Goal: Download file/media

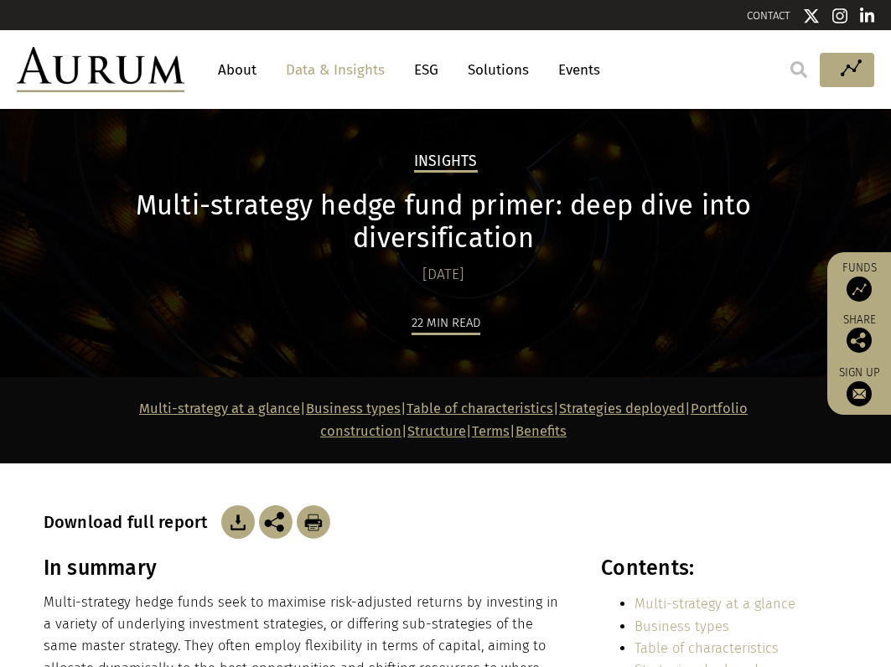
click at [314, 505] on img at bounding box center [314, 522] width 34 height 34
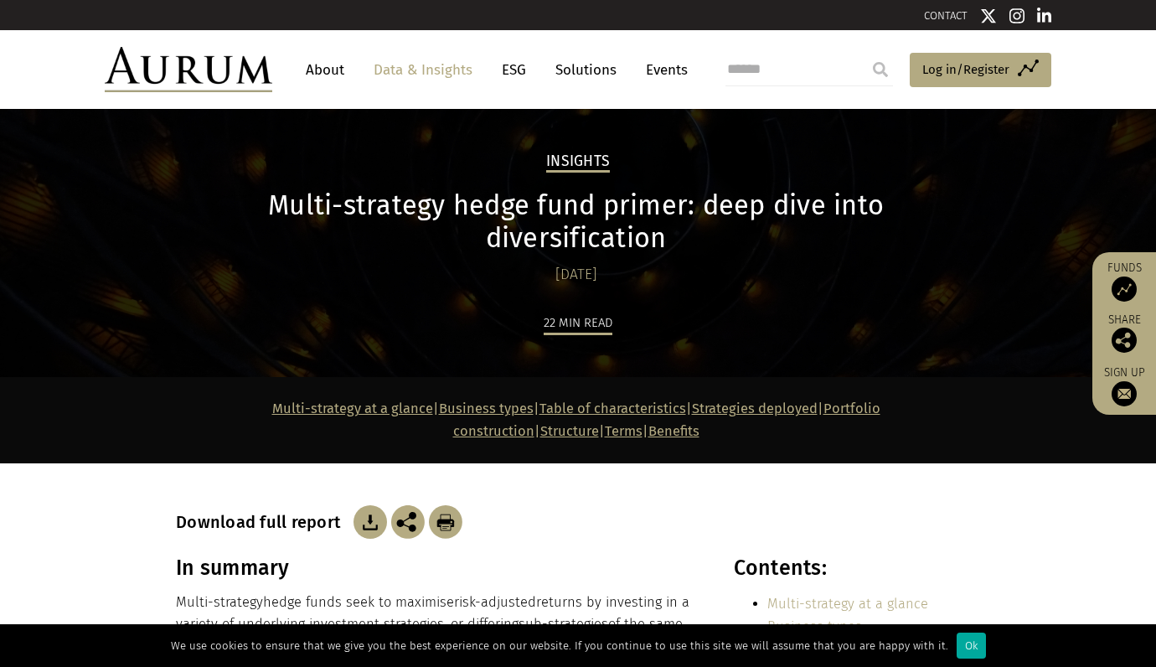
click at [447, 76] on link "Data & Insights" at bounding box center [423, 69] width 116 height 31
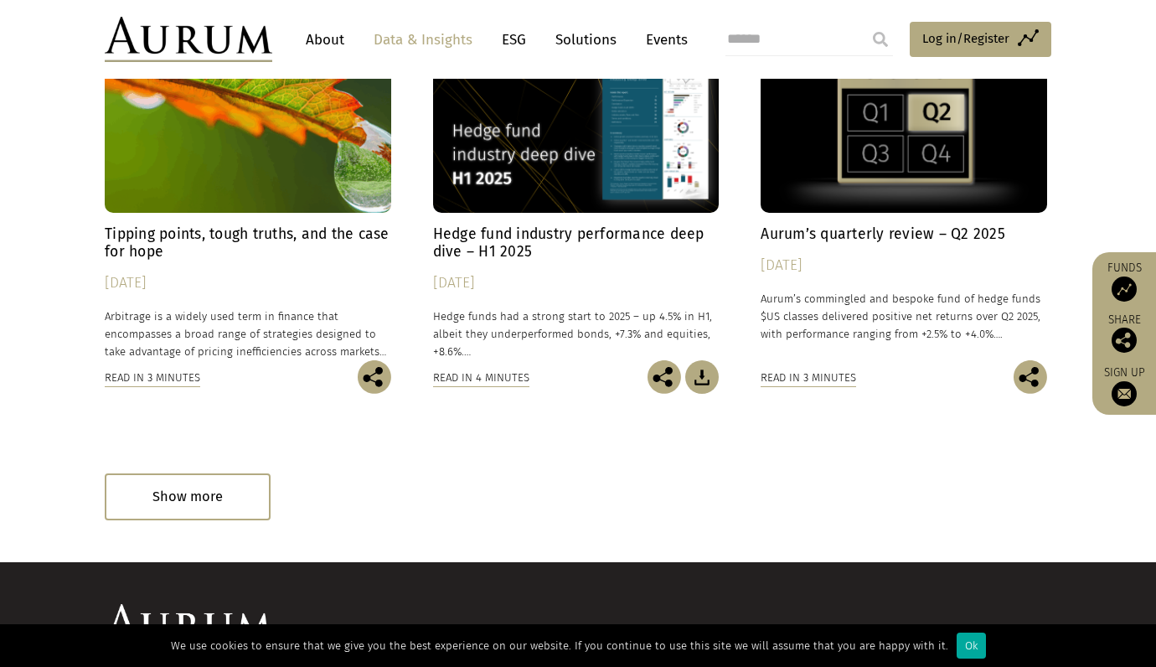
scroll to position [1005, 0]
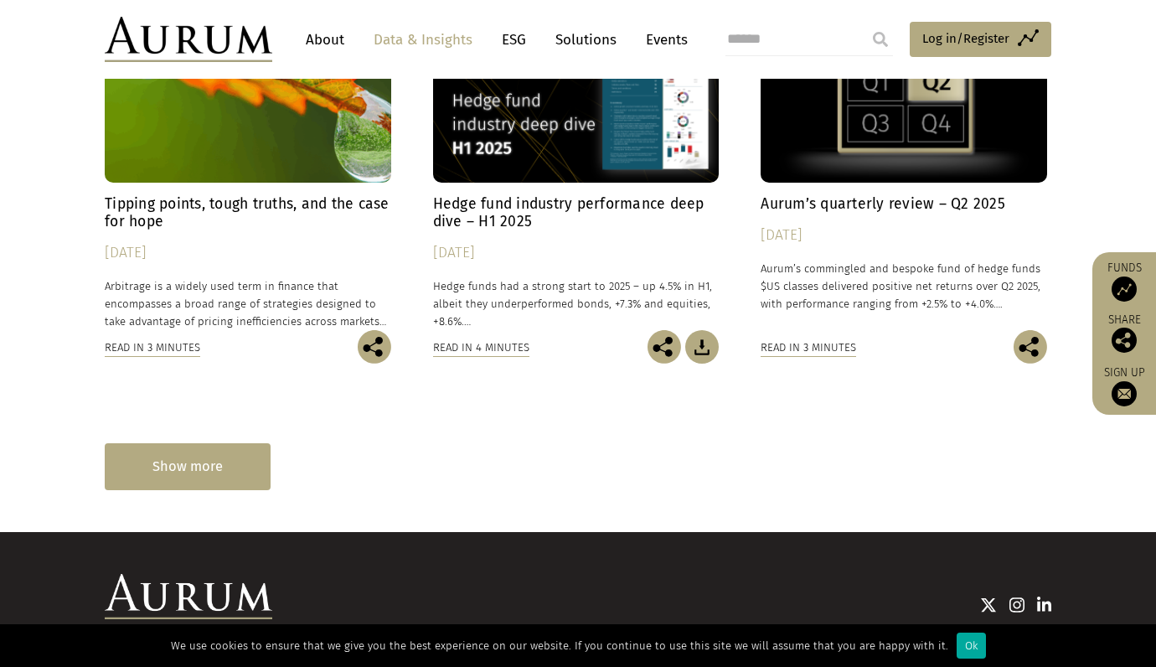
click at [227, 460] on div "Show more" at bounding box center [188, 466] width 166 height 46
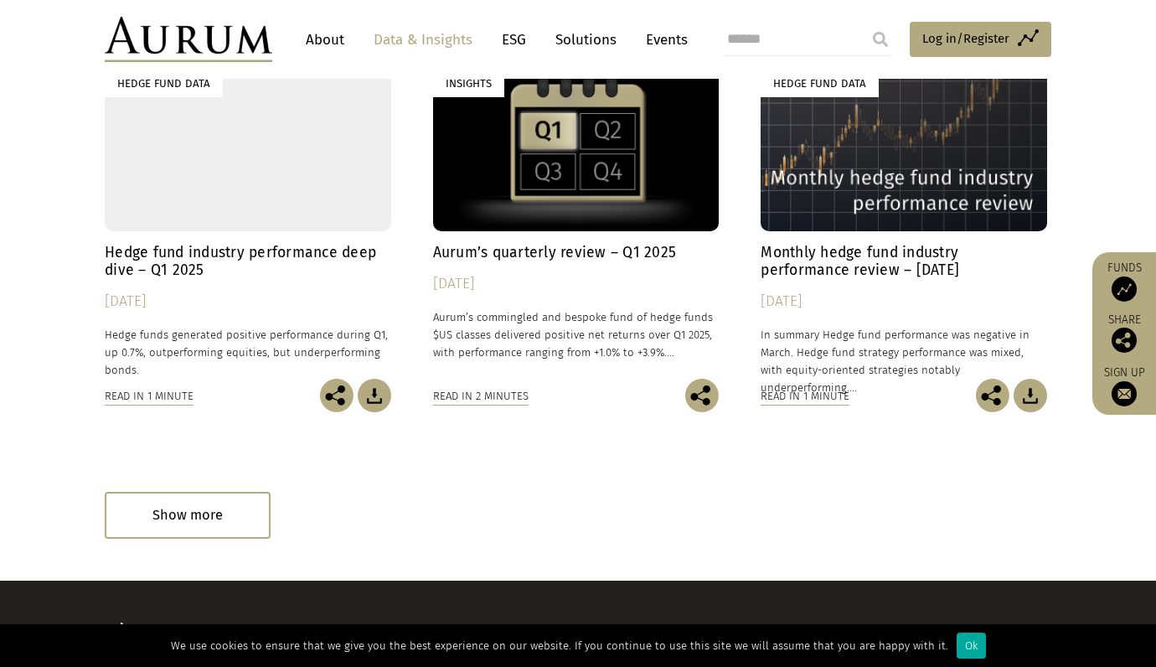
scroll to position [1759, 0]
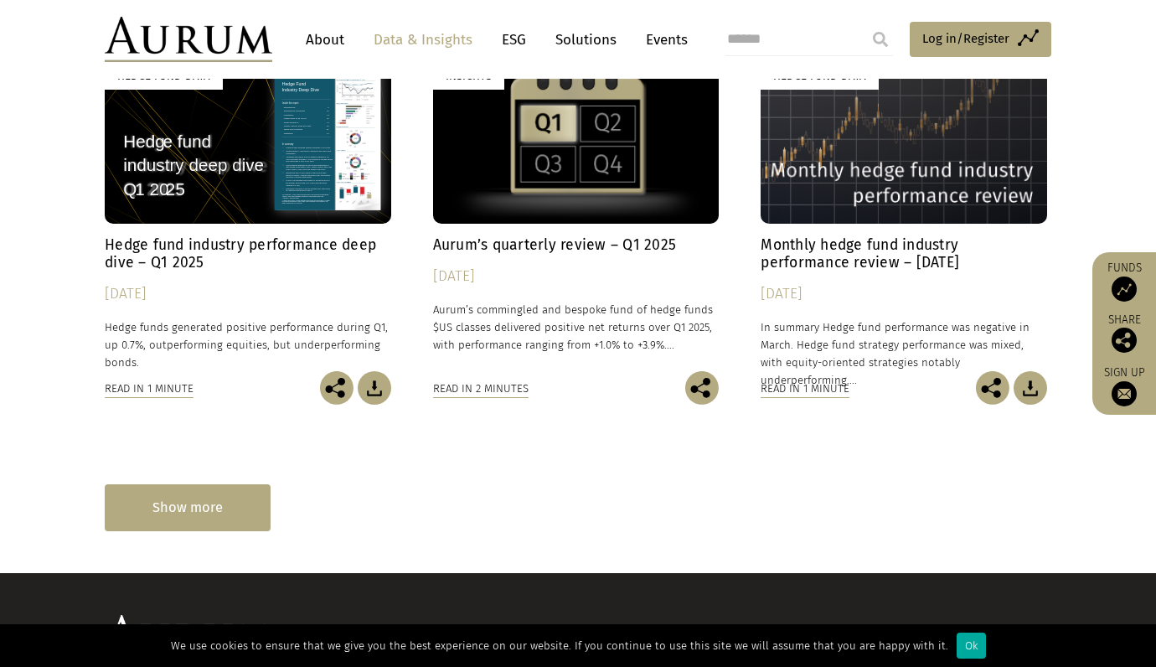
click at [168, 503] on div "Show more" at bounding box center [188, 507] width 166 height 46
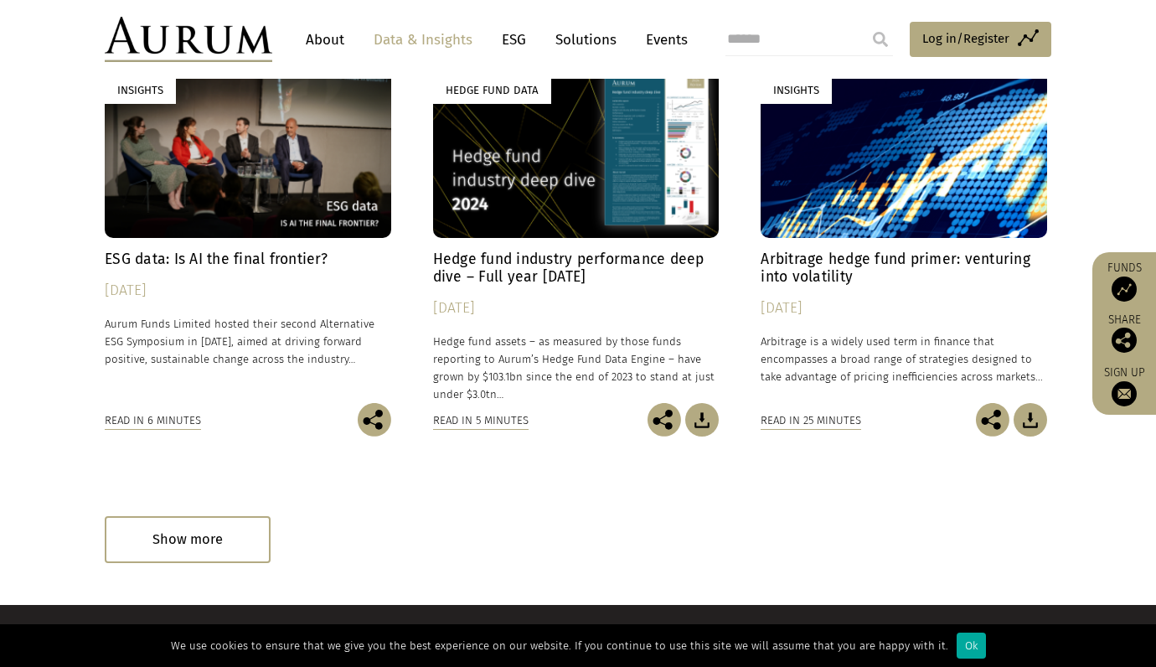
scroll to position [2650, 0]
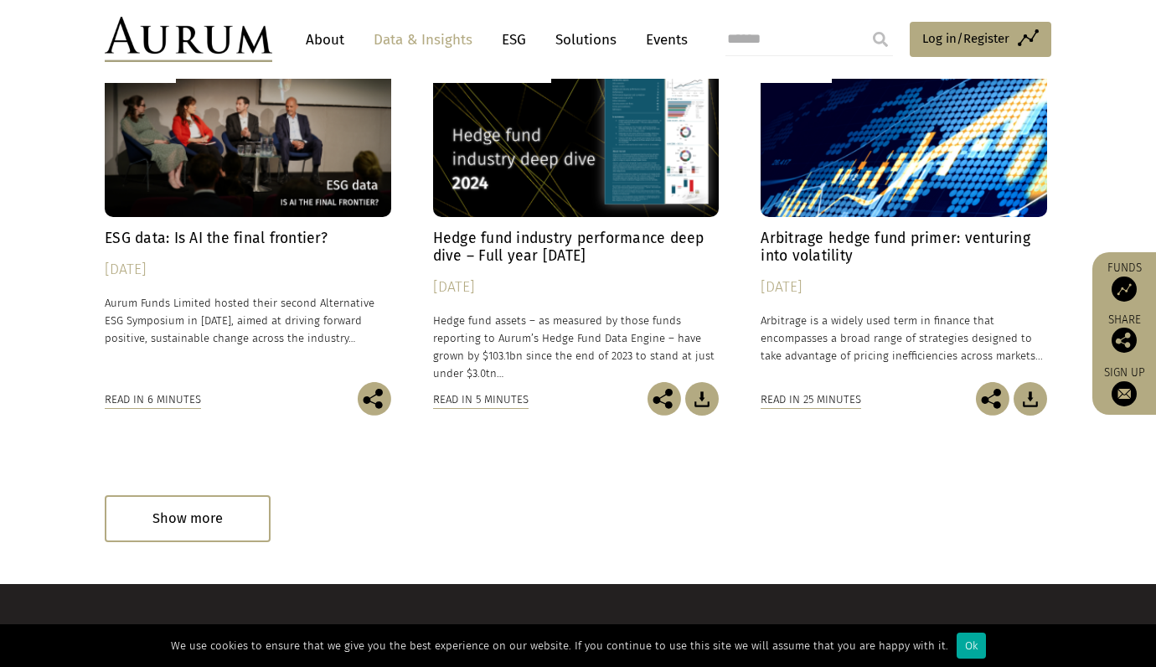
click at [907, 137] on div "Insights" at bounding box center [904, 128] width 287 height 178
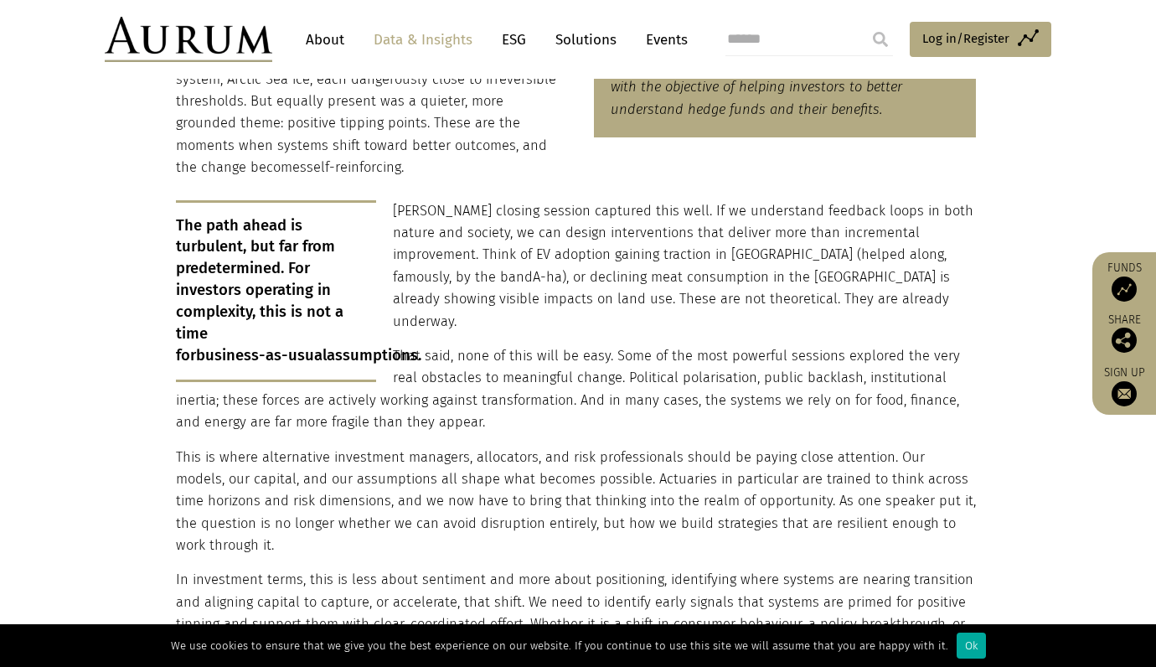
scroll to position [754, 0]
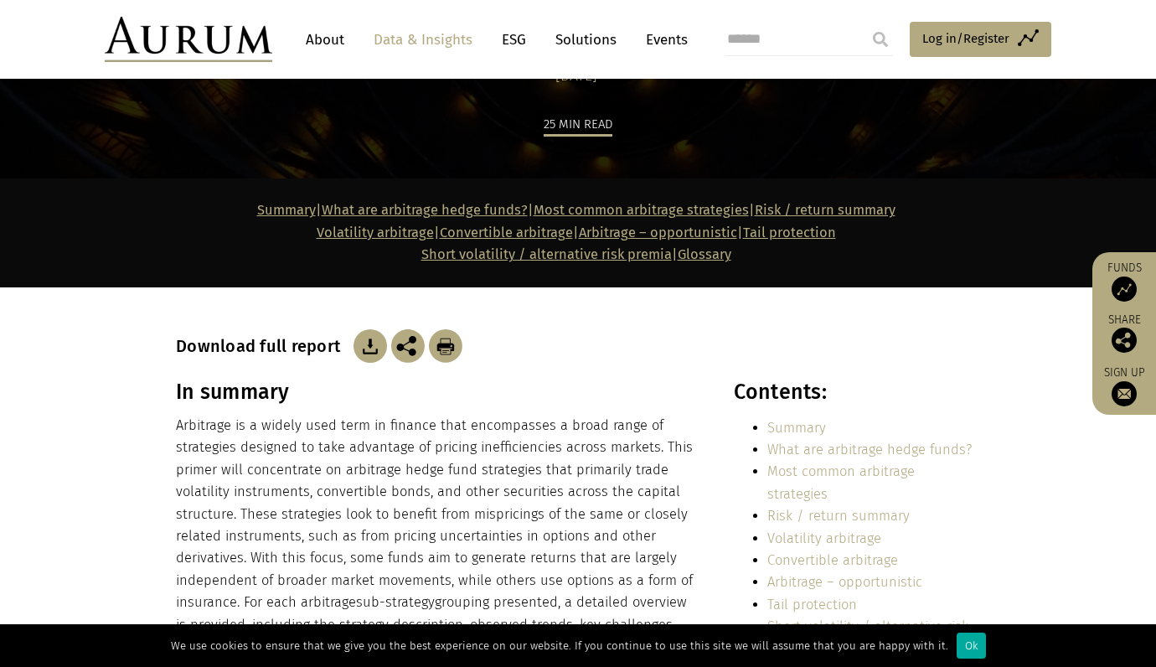
scroll to position [168, 0]
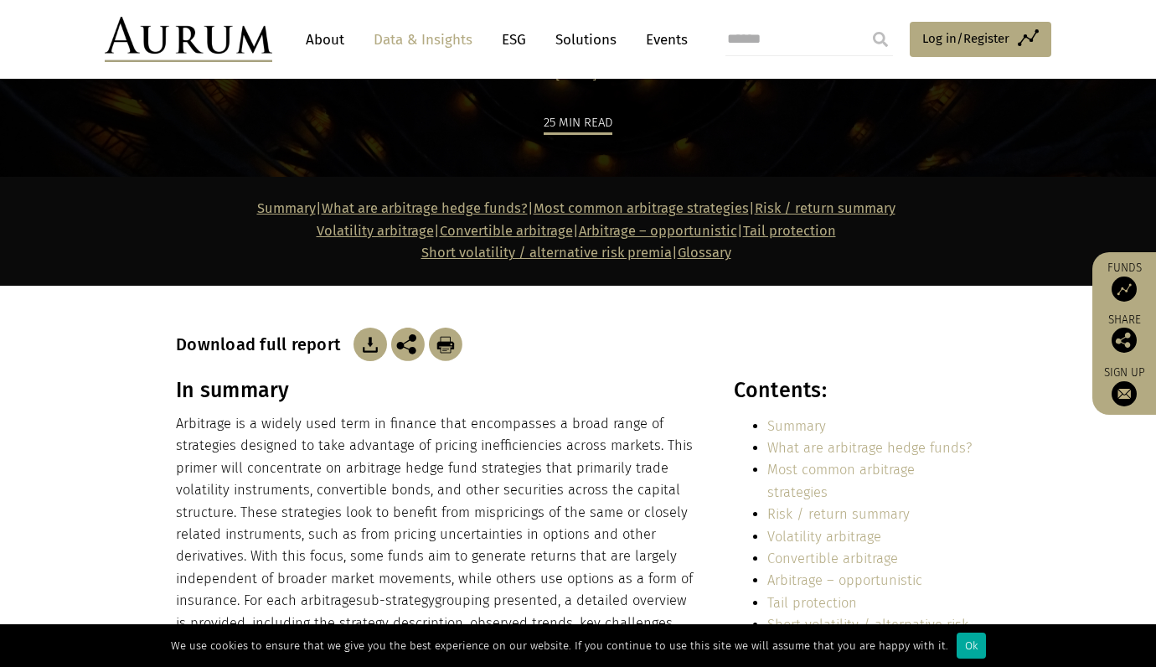
click at [442, 349] on img at bounding box center [446, 345] width 34 height 34
